Goal: Task Accomplishment & Management: Manage account settings

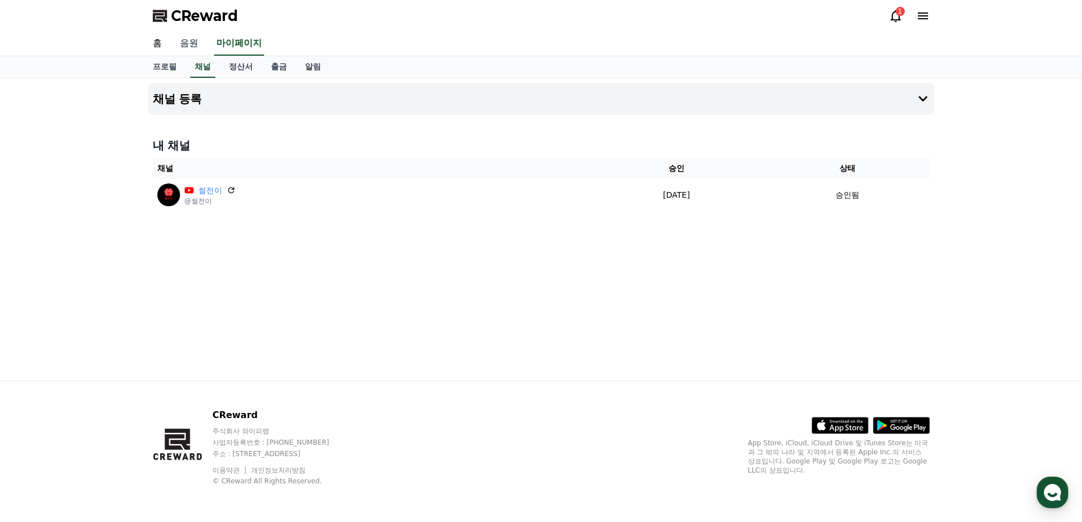
click at [196, 45] on link "음원" at bounding box center [189, 44] width 36 height 24
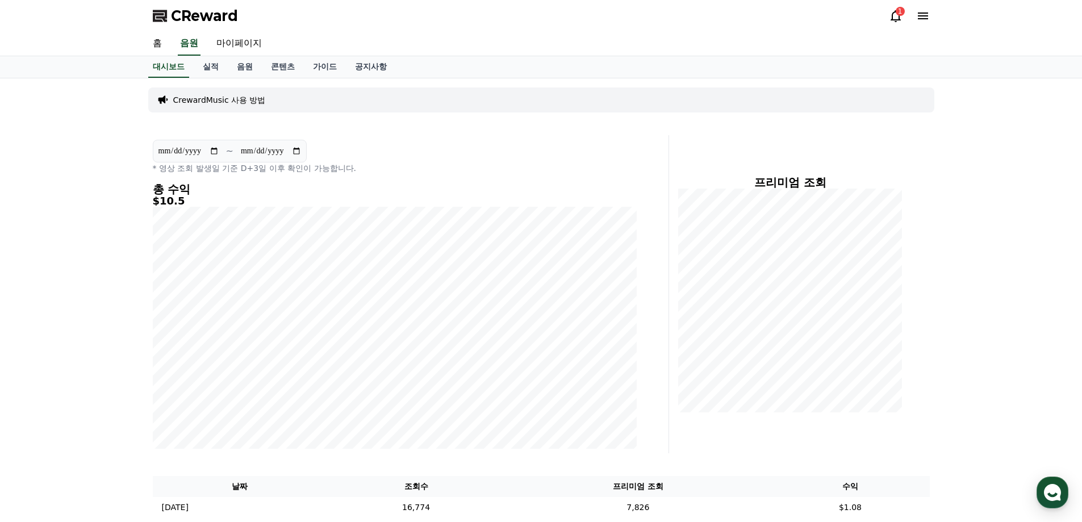
click at [899, 20] on icon at bounding box center [895, 16] width 10 height 12
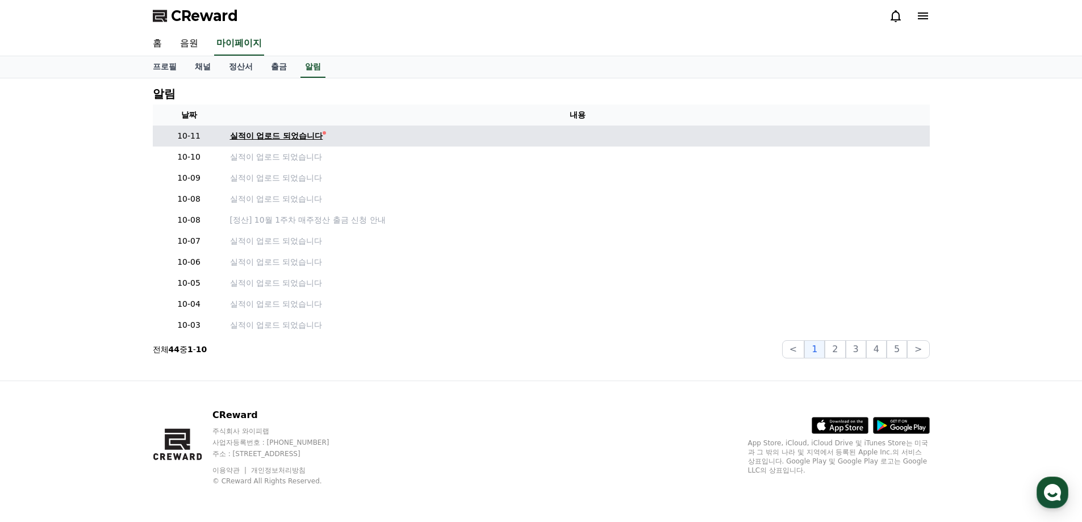
drag, startPoint x: 301, startPoint y: 128, endPoint x: 298, endPoint y: 133, distance: 5.8
click at [300, 128] on td "실적이 업로드 되었습니다" at bounding box center [577, 135] width 704 height 21
click at [298, 133] on div "실적이 업로드 되었습니다" at bounding box center [276, 136] width 93 height 12
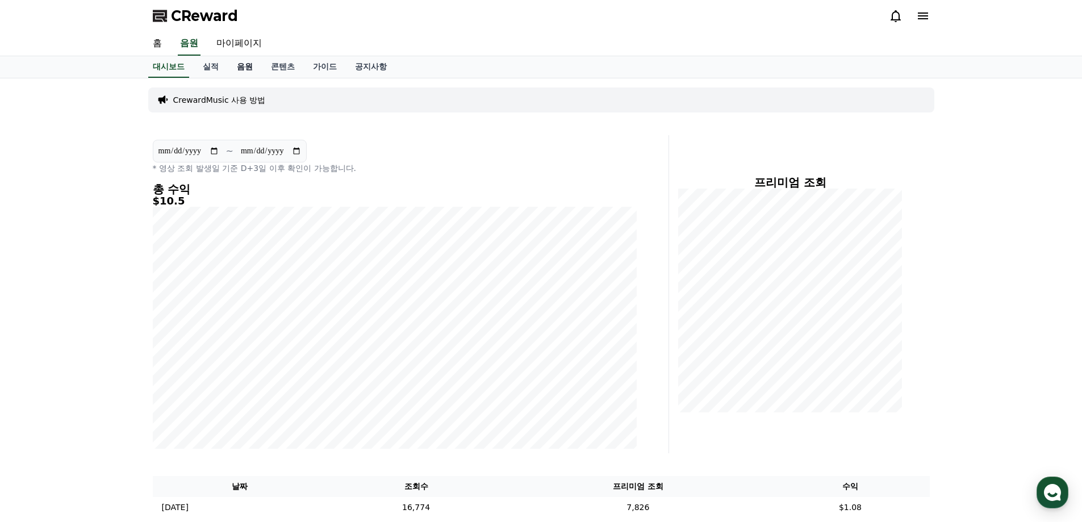
click at [246, 64] on link "음원" at bounding box center [245, 67] width 34 height 22
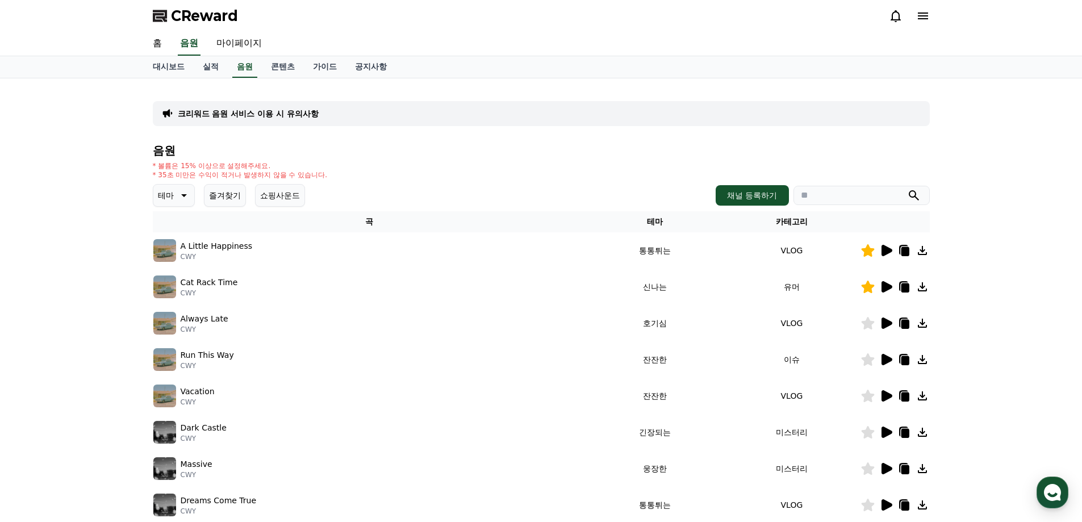
click at [219, 199] on button "즐겨찾기" at bounding box center [225, 195] width 42 height 23
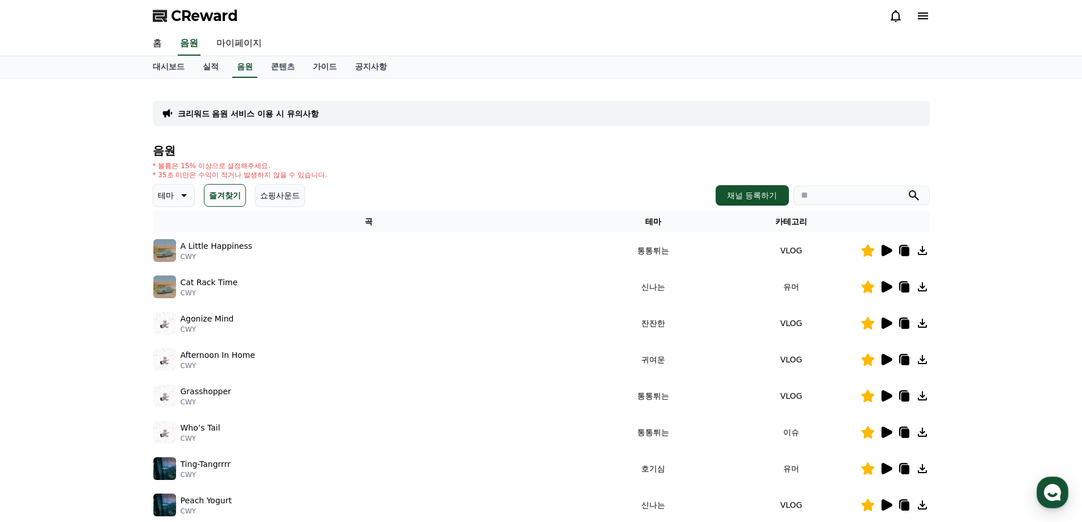
click at [886, 254] on icon at bounding box center [886, 250] width 11 height 11
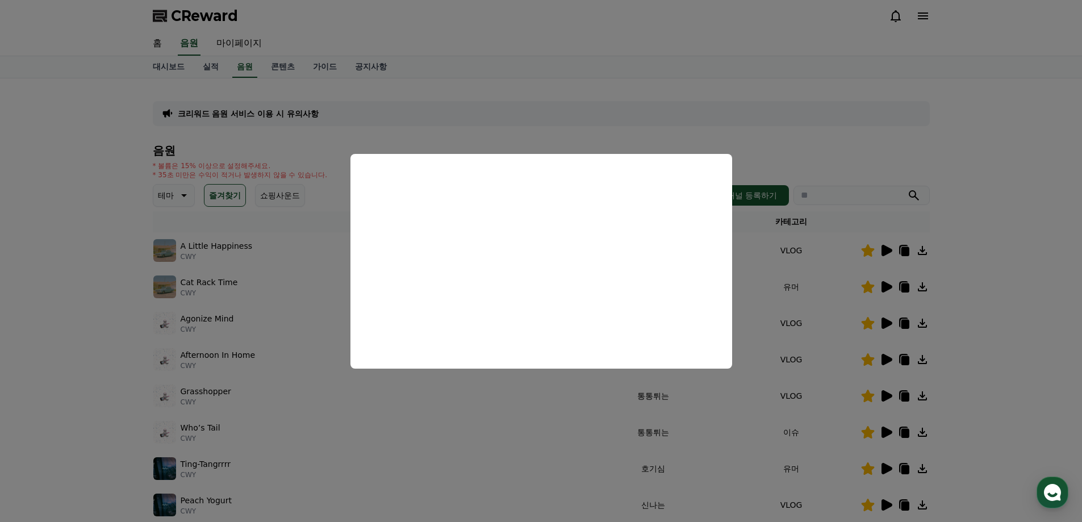
click at [974, 286] on button "close modal" at bounding box center [541, 261] width 1082 height 522
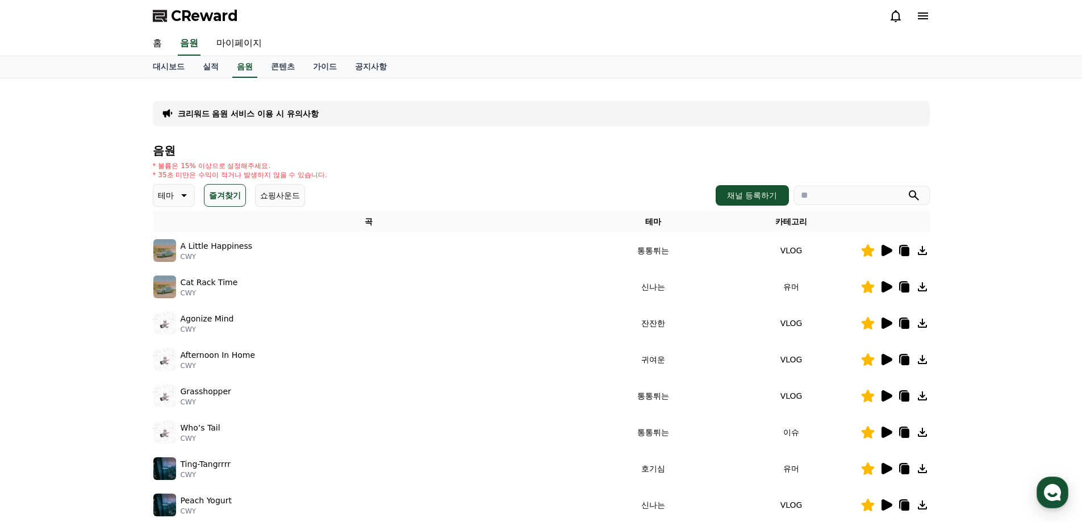
click at [885, 282] on icon at bounding box center [886, 286] width 11 height 11
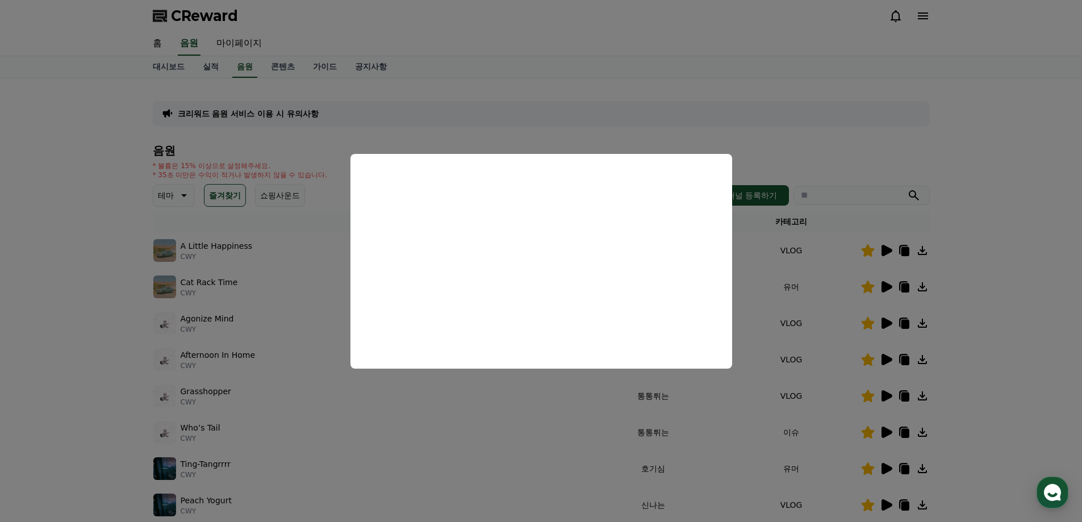
click at [1011, 324] on button "close modal" at bounding box center [541, 261] width 1082 height 522
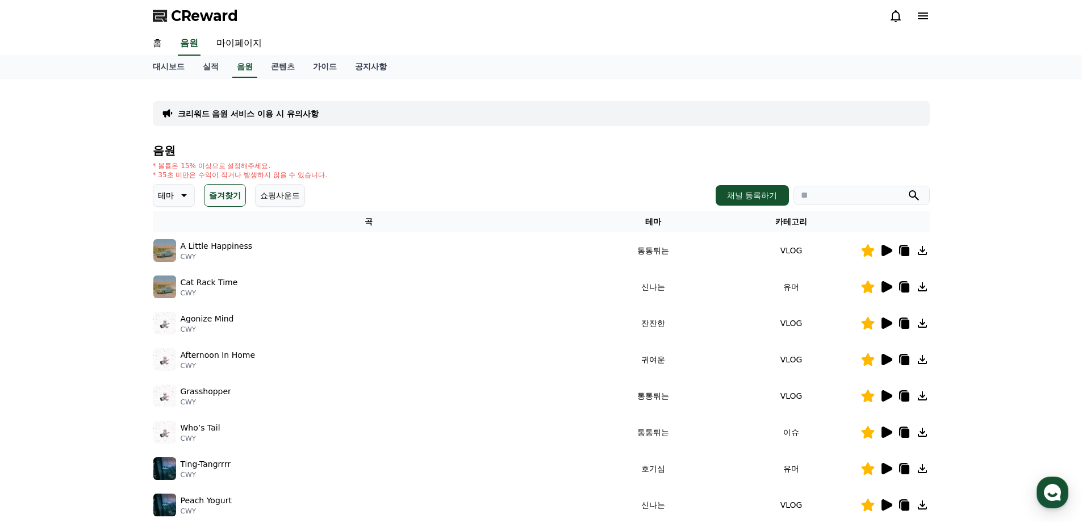
click at [884, 320] on icon at bounding box center [886, 322] width 11 height 11
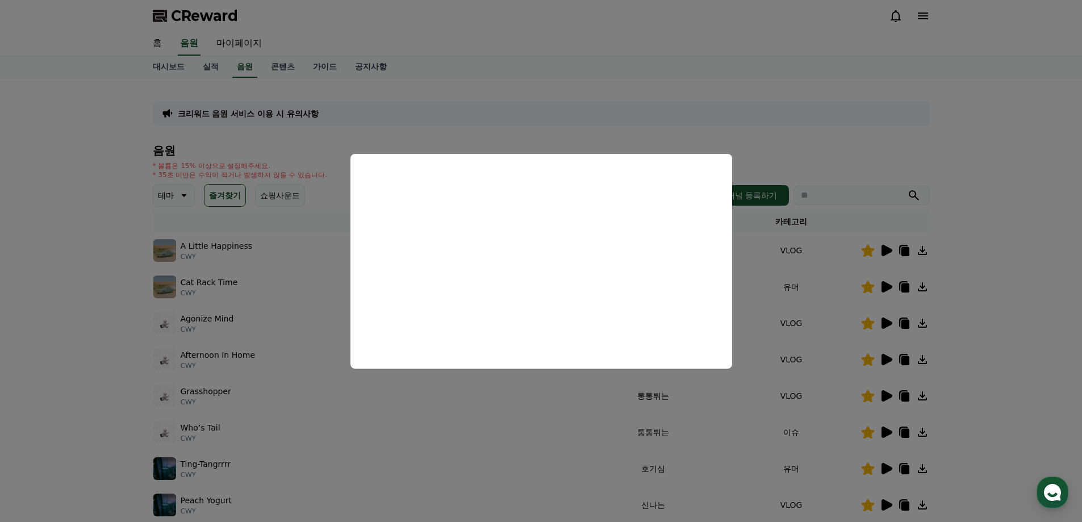
click at [975, 296] on button "close modal" at bounding box center [541, 261] width 1082 height 522
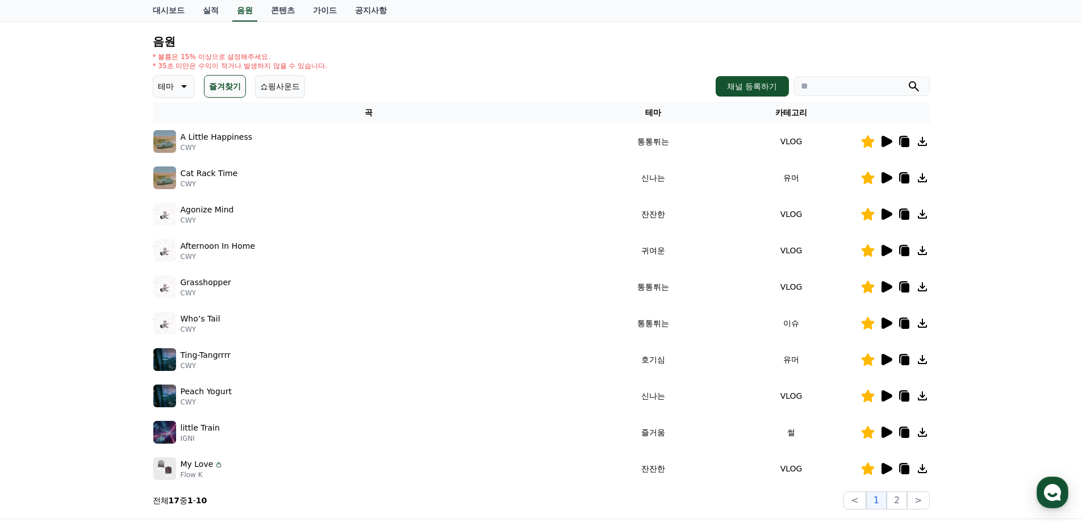
scroll to position [114, 0]
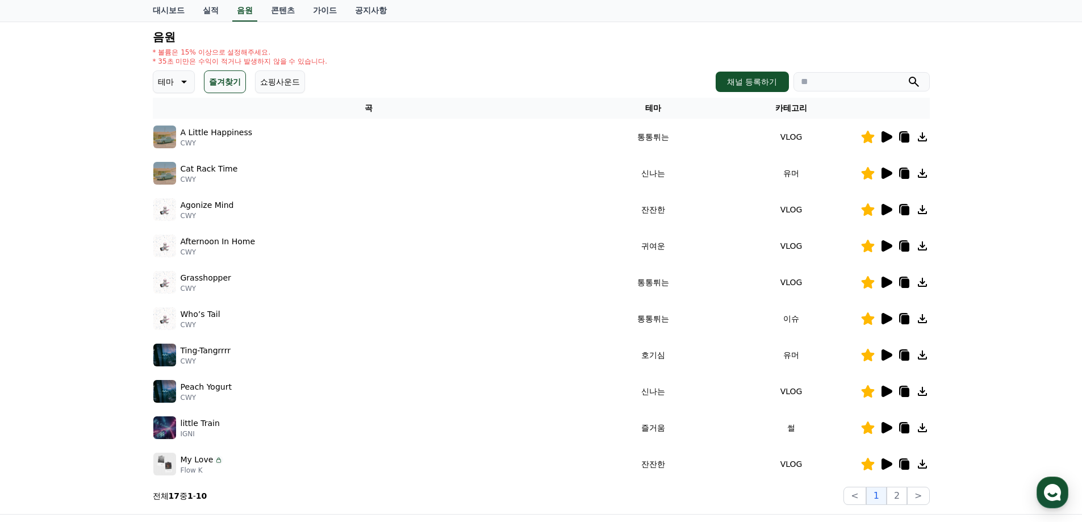
click at [890, 357] on icon at bounding box center [886, 354] width 11 height 11
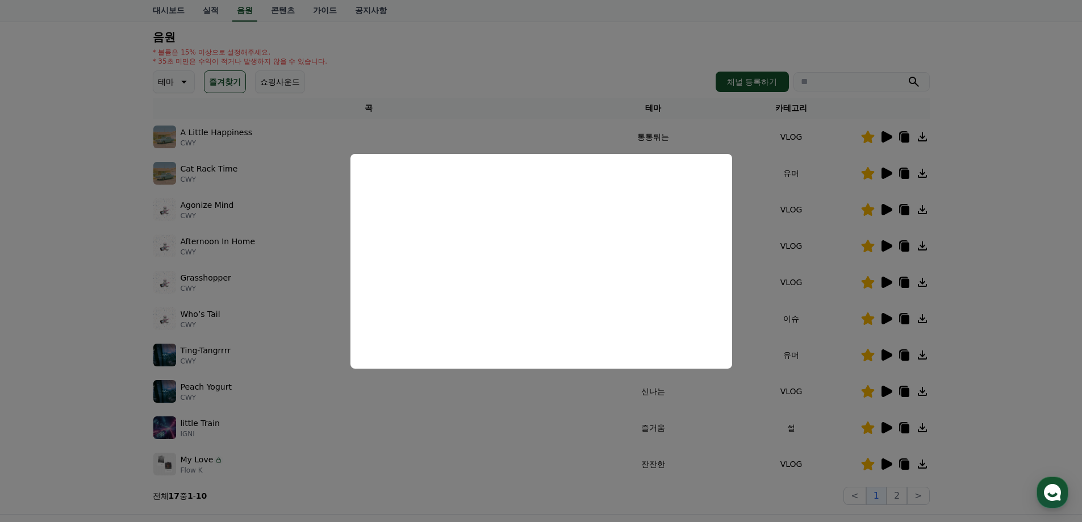
click at [988, 335] on button "close modal" at bounding box center [541, 261] width 1082 height 522
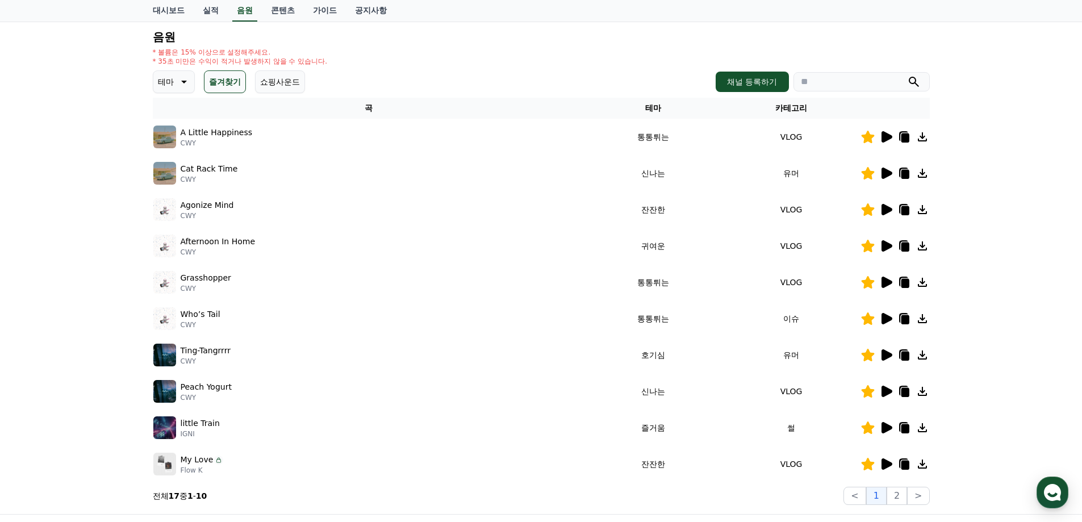
click at [888, 394] on icon at bounding box center [886, 391] width 11 height 11
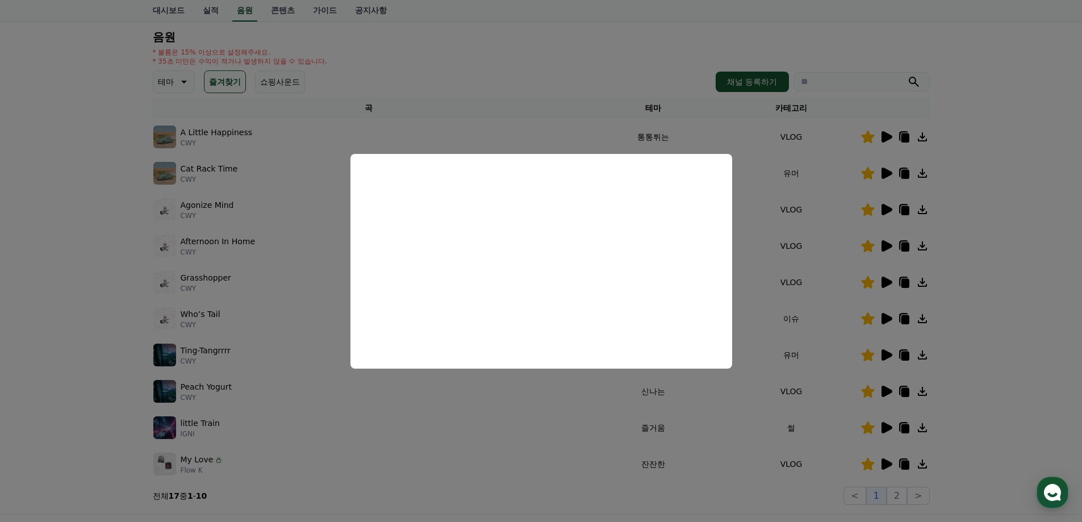
drag, startPoint x: 1002, startPoint y: 319, endPoint x: 925, endPoint y: 411, distance: 119.7
click at [1002, 320] on button "close modal" at bounding box center [541, 261] width 1082 height 522
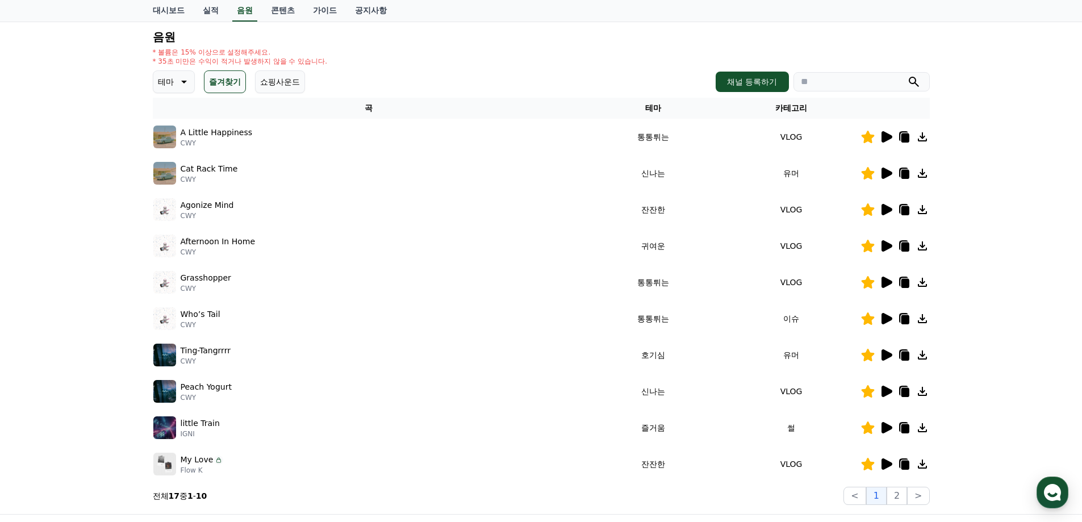
click at [888, 426] on icon at bounding box center [886, 427] width 11 height 11
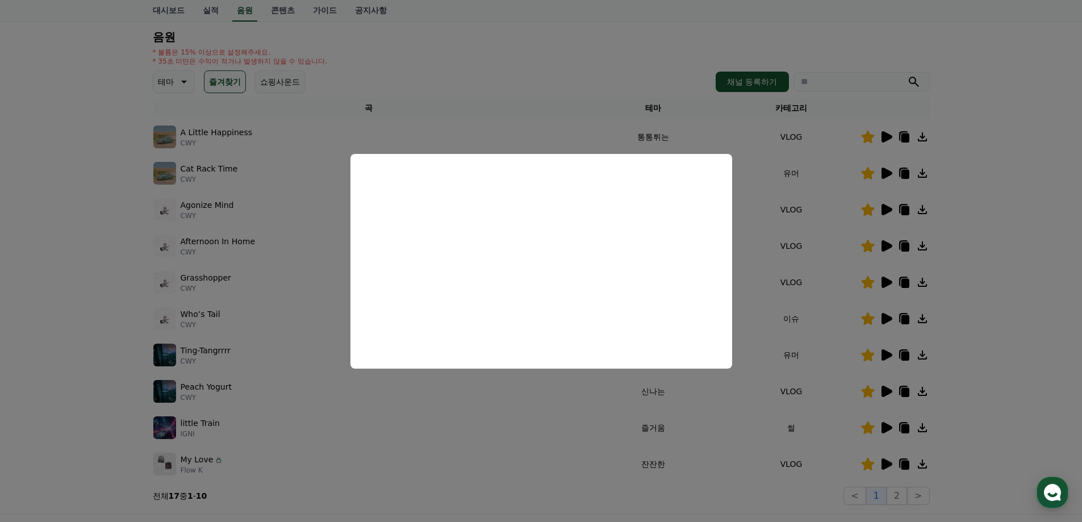
click at [996, 357] on button "close modal" at bounding box center [541, 261] width 1082 height 522
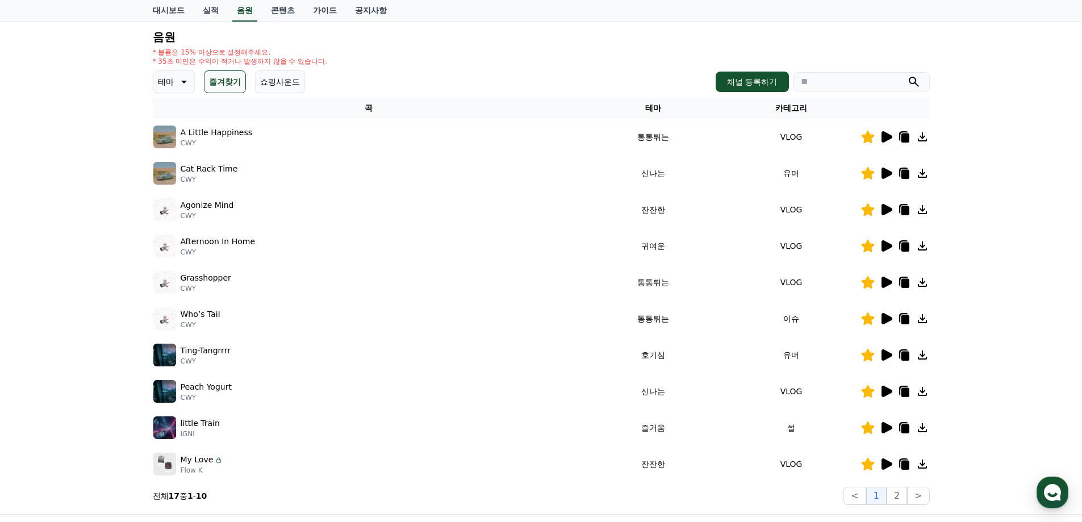
click at [886, 462] on icon at bounding box center [886, 463] width 11 height 11
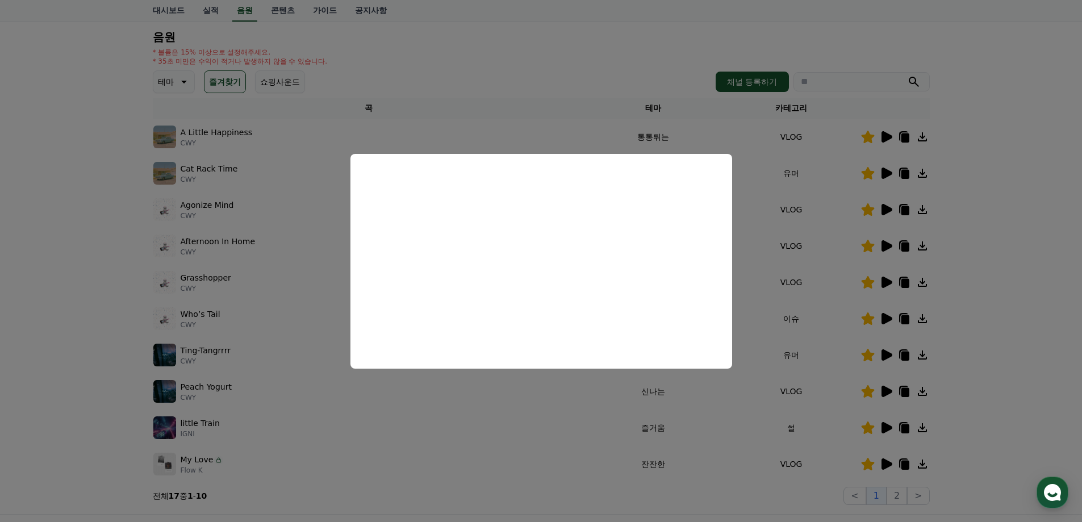
click at [996, 352] on button "close modal" at bounding box center [541, 261] width 1082 height 522
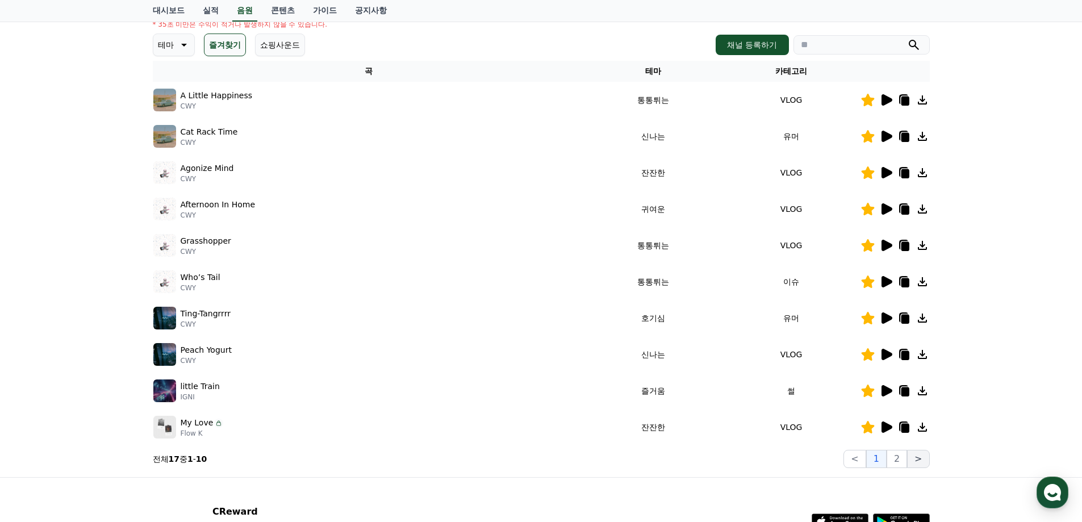
scroll to position [170, 0]
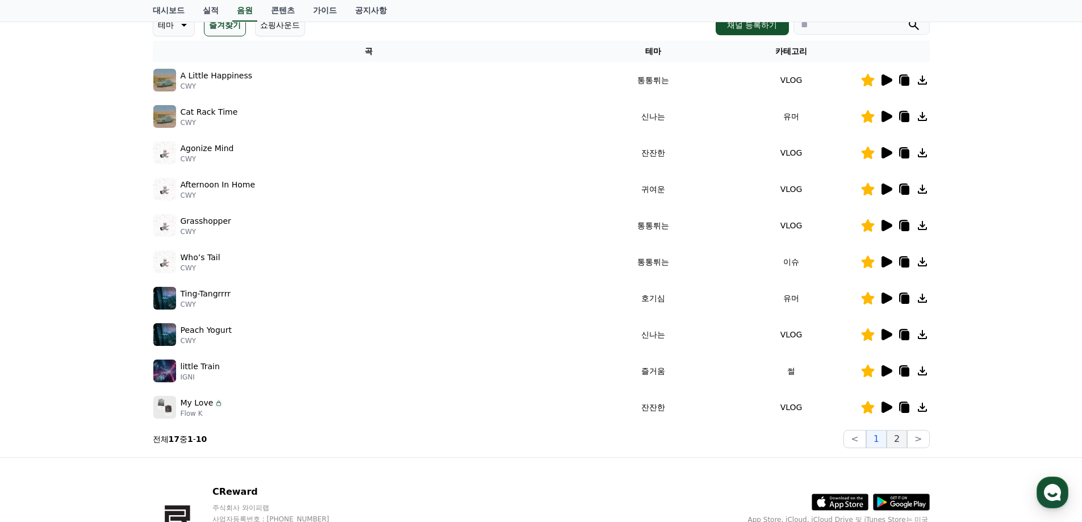
click at [905, 439] on button "2" at bounding box center [896, 439] width 20 height 18
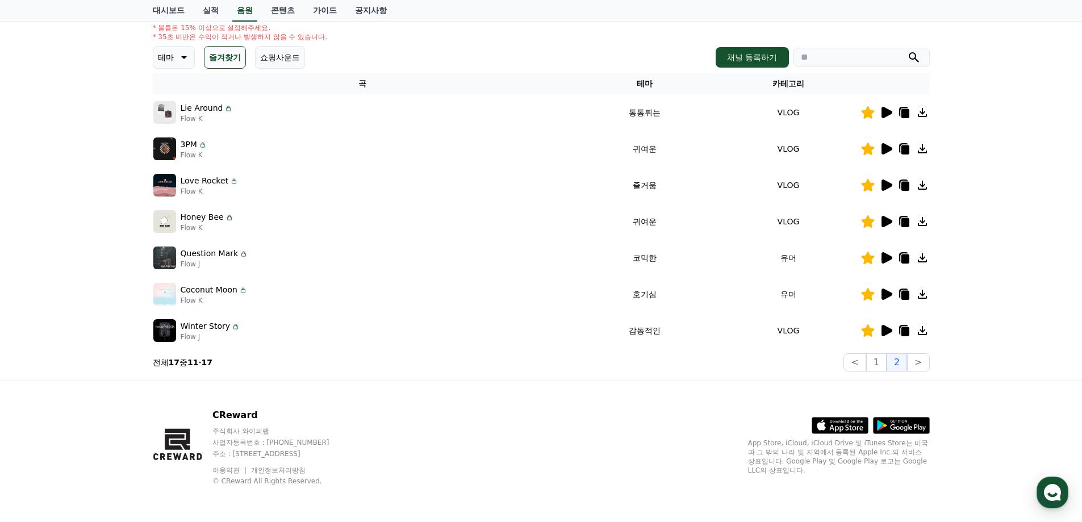
scroll to position [138, 0]
click at [887, 113] on icon at bounding box center [886, 112] width 11 height 11
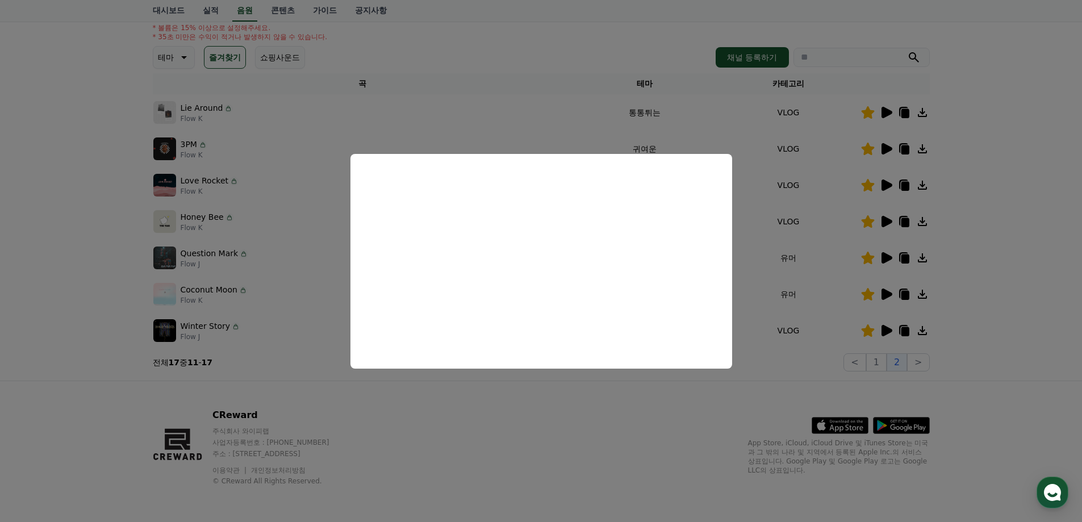
click at [991, 233] on button "close modal" at bounding box center [541, 261] width 1082 height 522
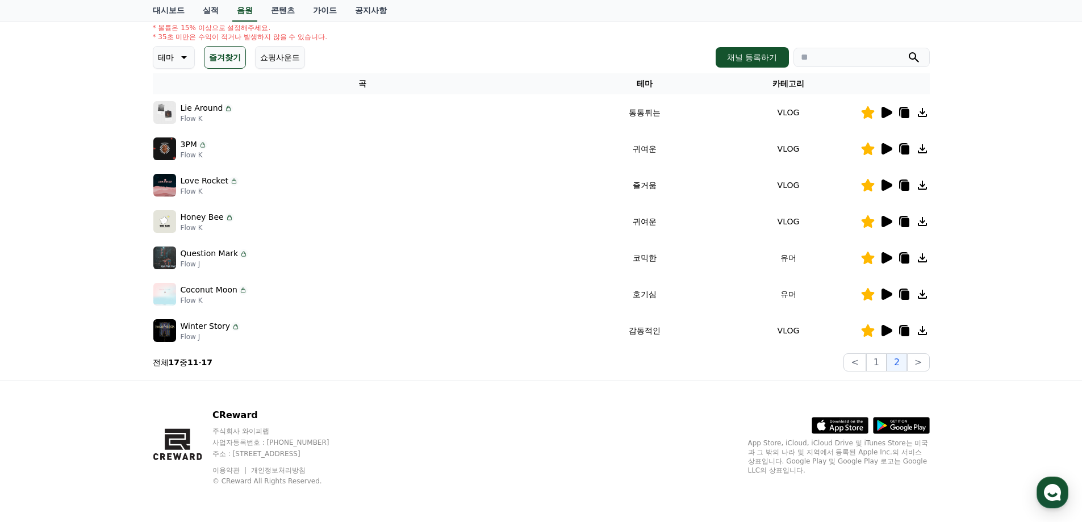
click at [906, 112] on icon at bounding box center [905, 113] width 8 height 9
click at [520, 468] on div "CReward 주식회사 와이피랩 사업자등록번호 : [PHONE_NUMBER] 주소 : [STREET_ADDRESS] 이용약관 개인정보처리방침 …" at bounding box center [541, 451] width 795 height 141
click at [882, 148] on icon at bounding box center [886, 148] width 11 height 11
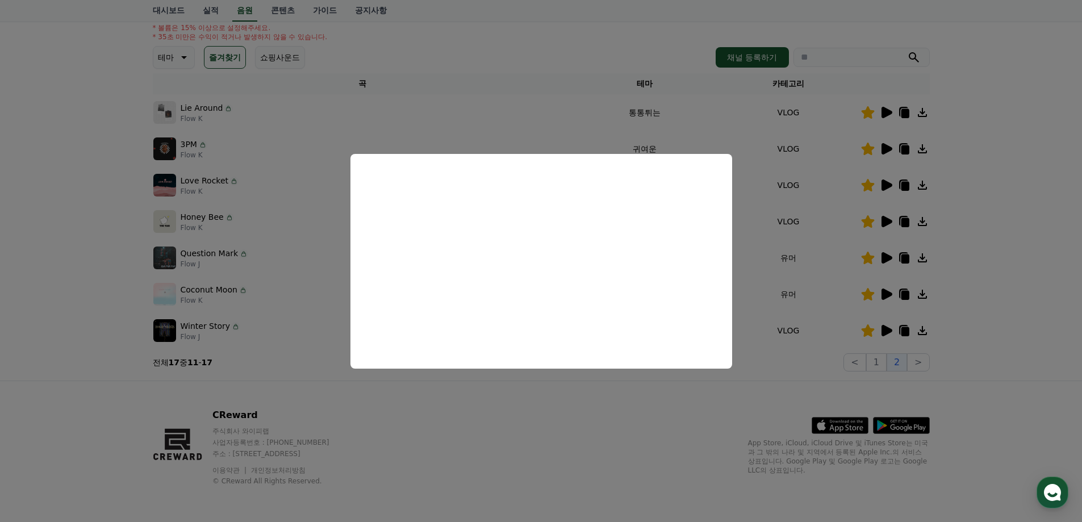
click at [993, 252] on button "close modal" at bounding box center [541, 261] width 1082 height 522
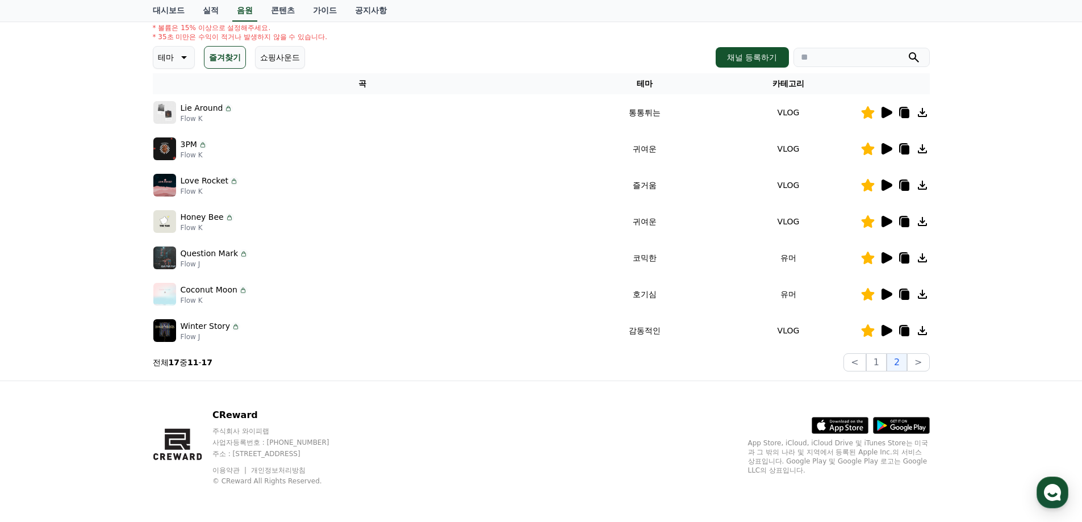
click at [889, 219] on icon at bounding box center [886, 222] width 14 height 14
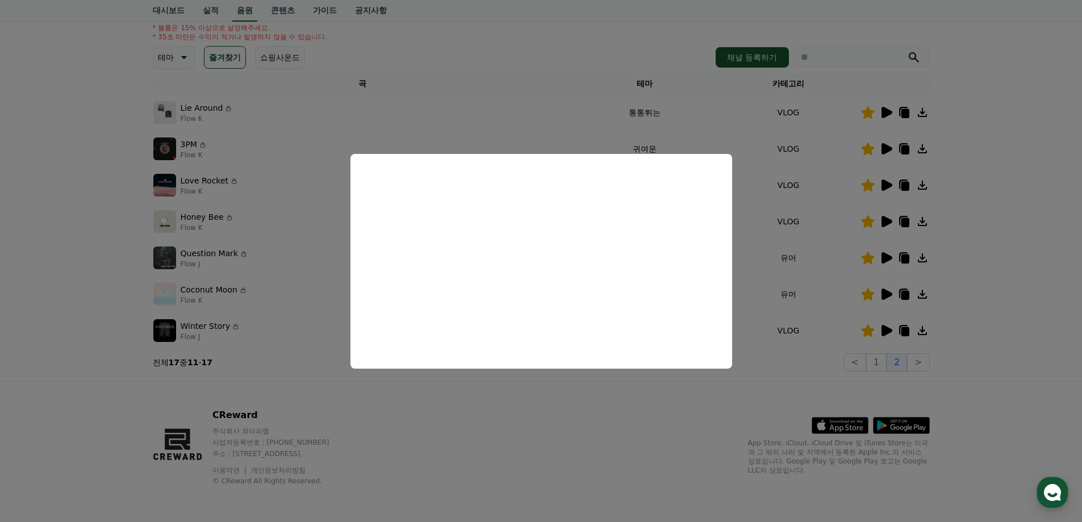
click at [951, 255] on button "close modal" at bounding box center [541, 261] width 1082 height 522
